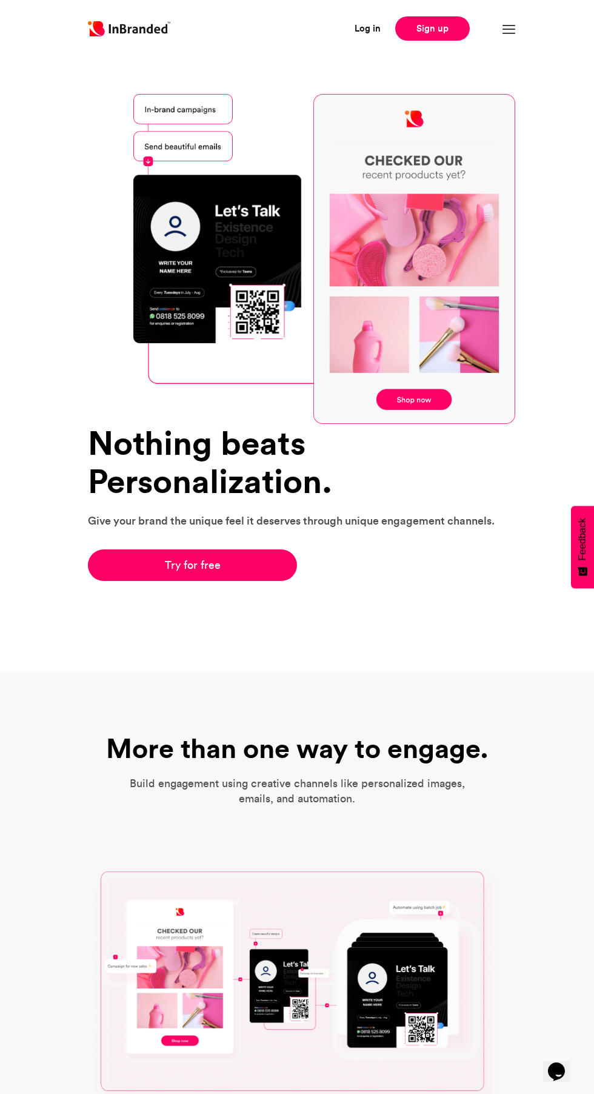
click at [261, 564] on link "Try for free" at bounding box center [192, 565] width 209 height 32
